Goal: Task Accomplishment & Management: Manage account settings

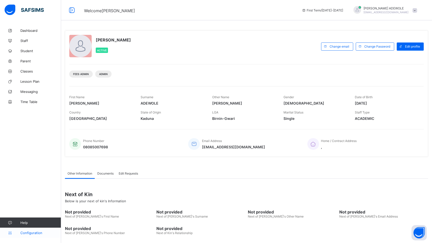
click at [24, 233] on span "Configuration" at bounding box center [40, 233] width 41 height 4
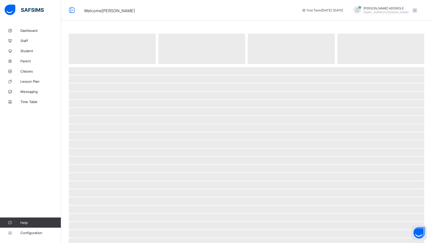
click at [28, 214] on div "Dashboard Staff Student Parent Classes Lesson Plan Messaging Time Table Help Co…" at bounding box center [30, 131] width 61 height 223
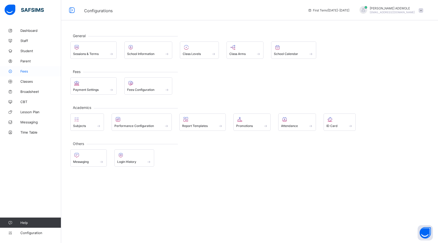
click at [24, 71] on span "Fees" at bounding box center [40, 71] width 41 height 4
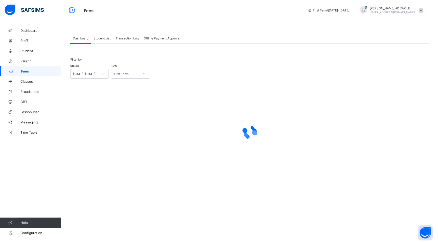
click at [104, 38] on span "Student List" at bounding box center [102, 38] width 17 height 4
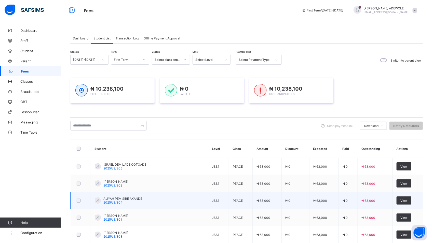
drag, startPoint x: 230, startPoint y: 62, endPoint x: 199, endPoint y: 205, distance: 146.6
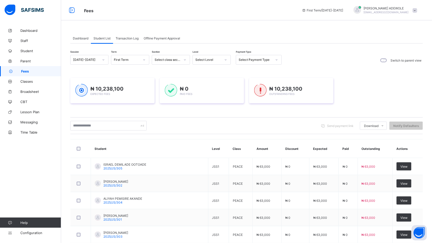
drag, startPoint x: 199, startPoint y: 205, endPoint x: 359, endPoint y: 94, distance: 195.3
click at [359, 94] on div "₦ 10,238,100 Expected Fees ₦ 0 Paid Fees ₦ 10,238,100 Outstanding Fees" at bounding box center [246, 90] width 353 height 25
click at [224, 59] on icon at bounding box center [225, 59] width 3 height 5
click at [204, 70] on div "CRE" at bounding box center [212, 71] width 38 height 8
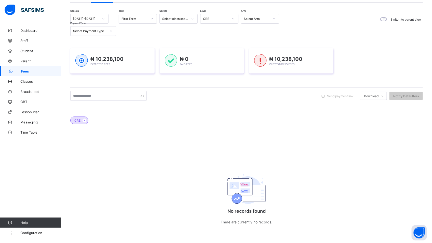
scroll to position [42, 0]
click at [193, 18] on icon at bounding box center [192, 18] width 3 height 5
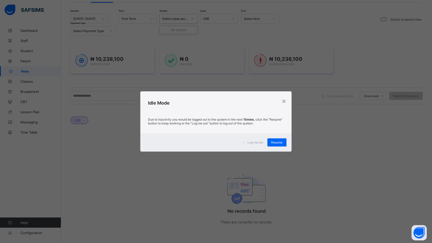
click at [182, 93] on div "× Idle Mode Due to inactivity you would be logged out to the system in the next…" at bounding box center [216, 121] width 432 height 243
click at [285, 100] on div "×" at bounding box center [284, 101] width 5 height 9
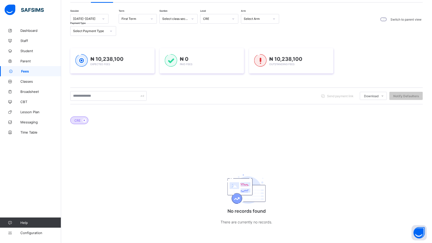
click at [192, 18] on icon at bounding box center [193, 18] width 2 height 1
click at [214, 35] on div "Session [DATE]-[DATE] Term First Term Section Select class section Level CRE Ar…" at bounding box center [246, 125] width 353 height 222
click at [234, 17] on icon at bounding box center [233, 18] width 3 height 5
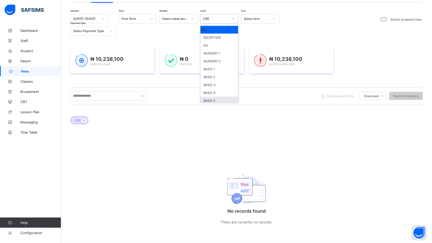
click at [239, 96] on div "Session [DATE]-[DATE] Term First Term Section Select class section Level option…" at bounding box center [246, 125] width 353 height 222
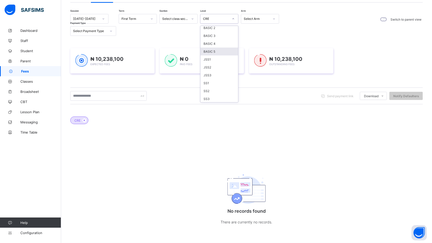
scroll to position [50, 0]
drag, startPoint x: 209, startPoint y: 60, endPoint x: 211, endPoint y: 58, distance: 3.2
click at [210, 61] on div "JSS1" at bounding box center [220, 59] width 38 height 8
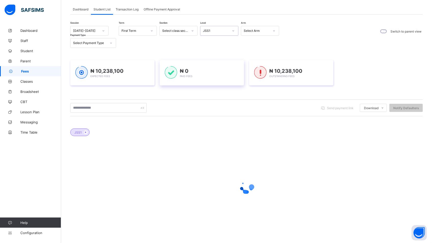
scroll to position [42, 0]
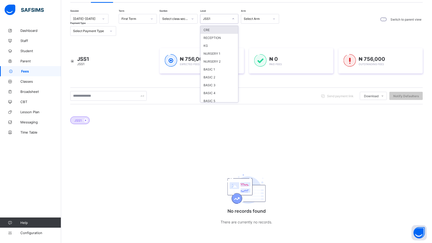
click at [233, 16] on icon at bounding box center [233, 18] width 3 height 5
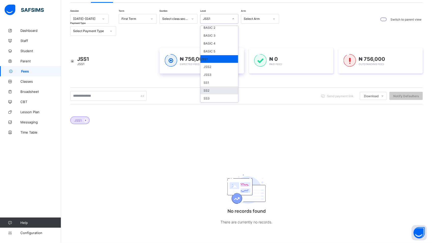
drag, startPoint x: 215, startPoint y: 88, endPoint x: 214, endPoint y: 84, distance: 3.7
click at [214, 88] on div "SS2" at bounding box center [220, 91] width 38 height 8
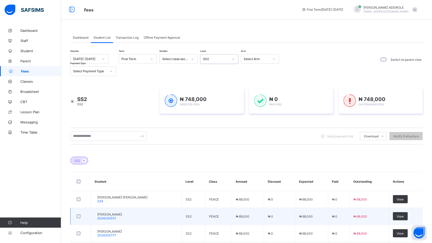
scroll to position [0, 0]
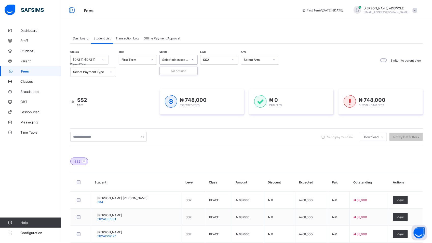
click at [193, 57] on div at bounding box center [192, 60] width 9 height 8
click at [233, 81] on div "Session [DATE]-[DATE] Term First Term Section Select class section Level SS2 Ar…" at bounding box center [246, 220] width 353 height 331
click at [192, 59] on icon at bounding box center [192, 59] width 3 height 5
click at [216, 42] on div "Dashboard Student List Transaction Log Offline Payment Approval" at bounding box center [246, 38] width 353 height 10
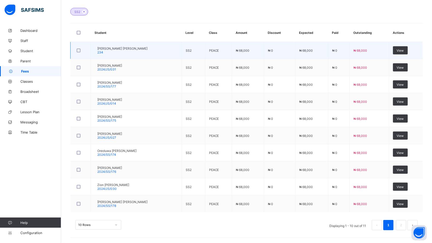
scroll to position [152, 0]
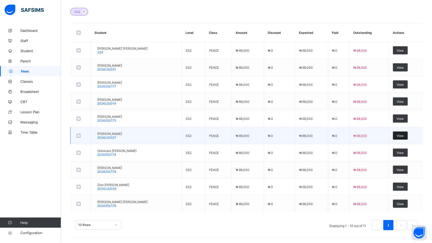
click at [404, 135] on span "View" at bounding box center [400, 136] width 7 height 4
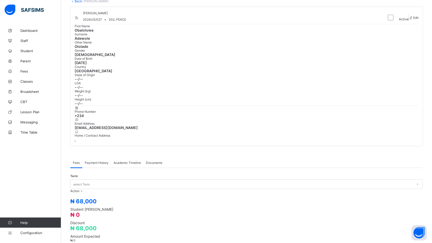
scroll to position [138, 0]
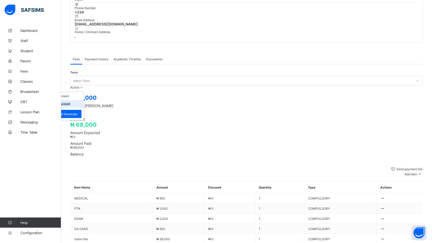
click at [84, 100] on li "Manage Discount" at bounding box center [63, 104] width 42 height 8
click at [70, 102] on button "Manage Discount" at bounding box center [57, 104] width 27 height 4
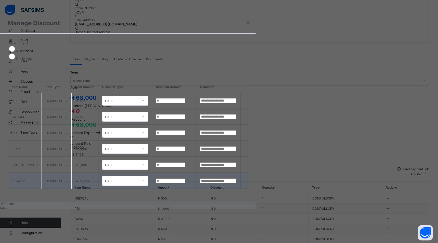
click at [185, 180] on input "*" at bounding box center [170, 181] width 29 height 5
type input "*****"
click at [256, 210] on div "Save" at bounding box center [128, 208] width 256 height 4
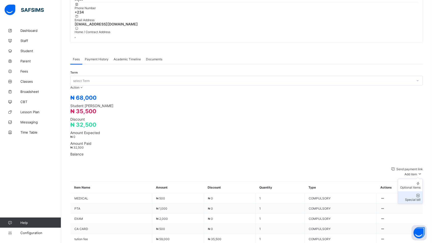
click at [419, 198] on div "Special bill" at bounding box center [410, 200] width 20 height 4
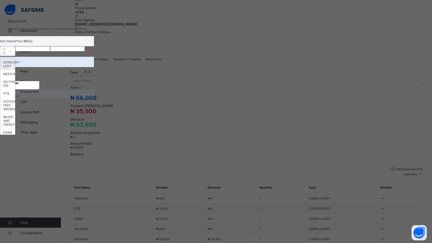
click at [12, 54] on icon at bounding box center [10, 51] width 3 height 5
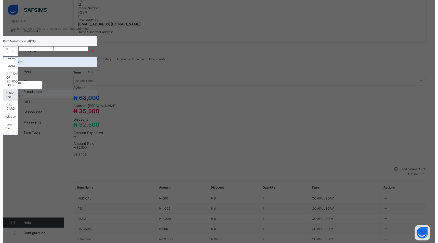
scroll to position [73, 0]
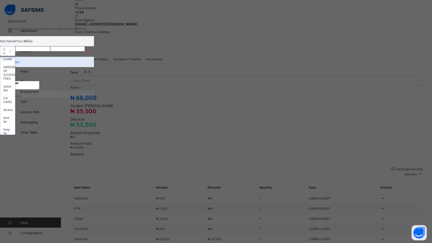
click at [15, 137] on div "practical" at bounding box center [7, 141] width 15 height 8
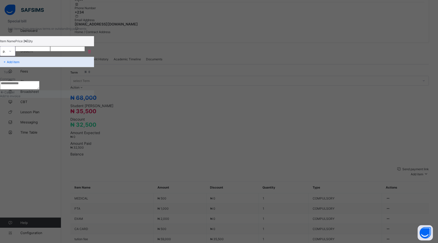
click at [50, 51] on input "number" at bounding box center [32, 48] width 35 height 5
type input "****"
click at [20, 98] on span "Add to invoice" at bounding box center [10, 96] width 20 height 4
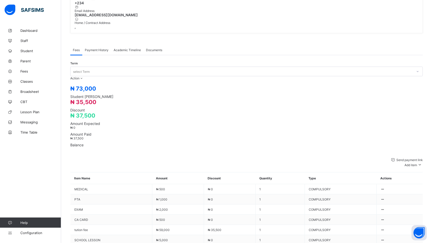
scroll to position [149, 0]
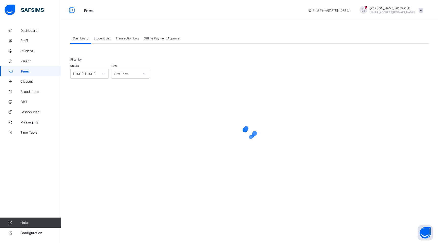
click at [105, 40] on div "Student List" at bounding box center [102, 38] width 22 height 10
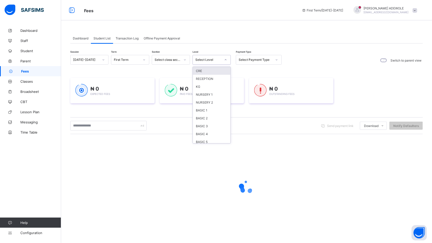
click at [226, 60] on icon at bounding box center [225, 59] width 3 height 5
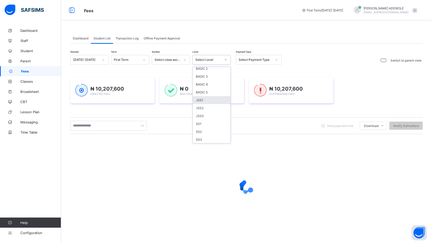
click at [208, 99] on div "JSS1" at bounding box center [212, 100] width 38 height 8
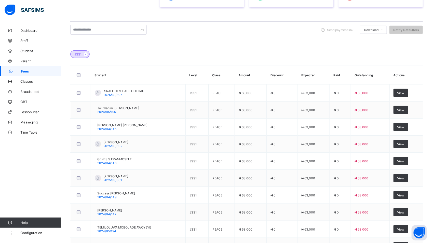
scroll to position [110, 0]
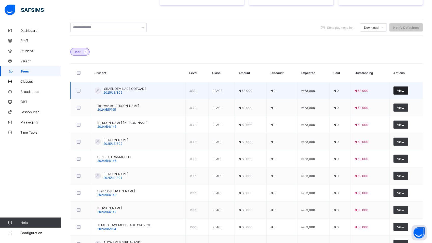
click at [405, 91] on span "View" at bounding box center [401, 91] width 7 height 4
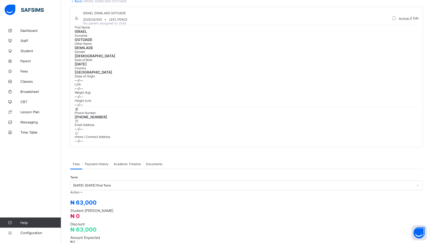
scroll to position [110, 0]
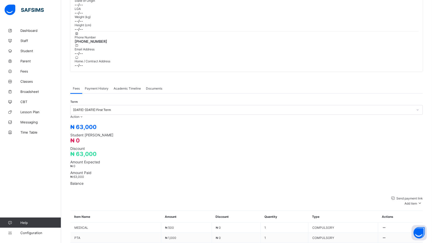
click at [265, 11] on div "ISRAEL DEMILADE OOTOADE 2025/JS/305 • JSS1, PEACE No parent assigned to child A…" at bounding box center [246, 1] width 353 height 141
click at [265, 12] on div "ISRAEL DEMILADE OOTOADE 2025/JS/305 • JSS1, PEACE No parent assigned to child A…" at bounding box center [246, 1] width 353 height 141
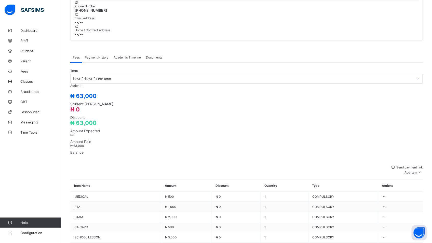
scroll to position [146, 0]
